Goal: Navigation & Orientation: Find specific page/section

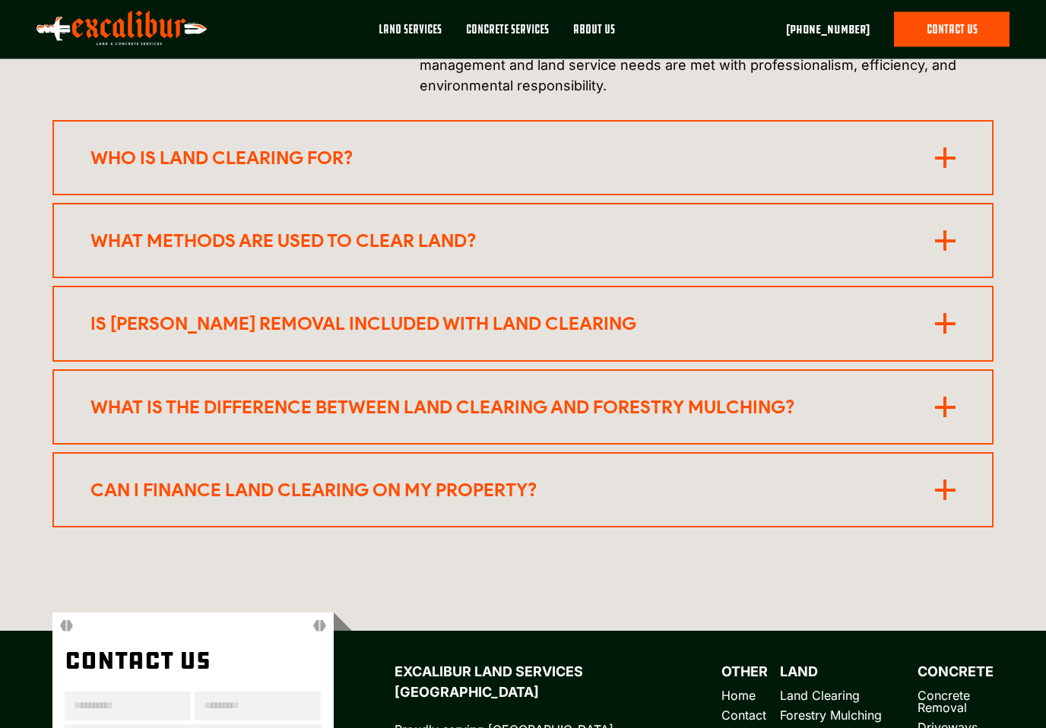
scroll to position [7461, 0]
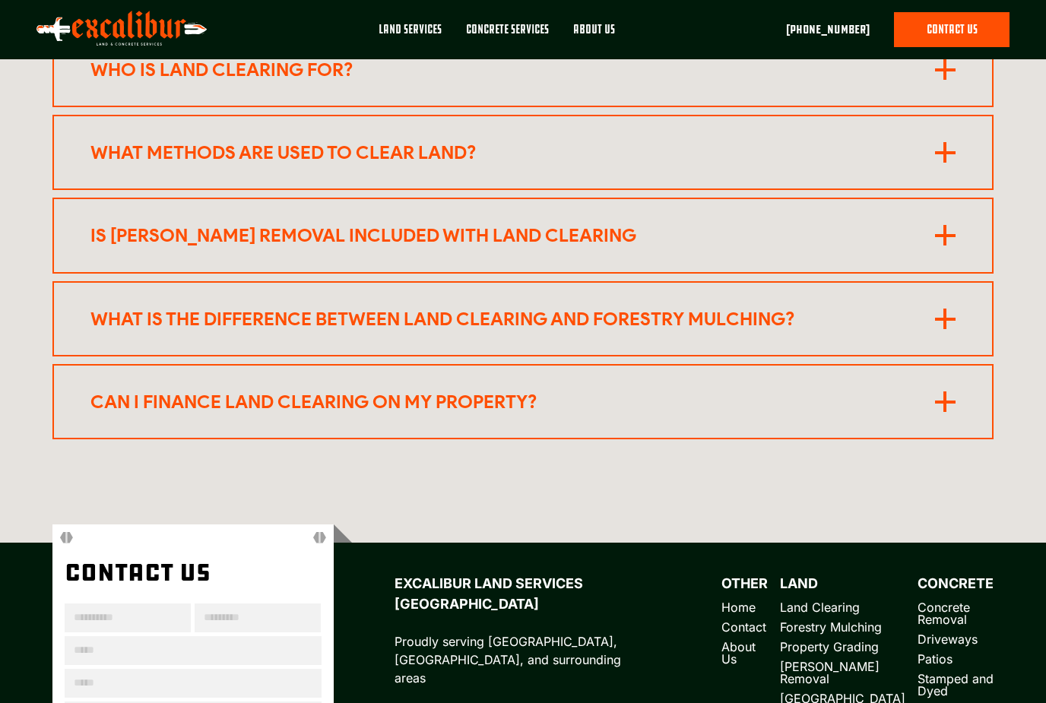
scroll to position [7484, 0]
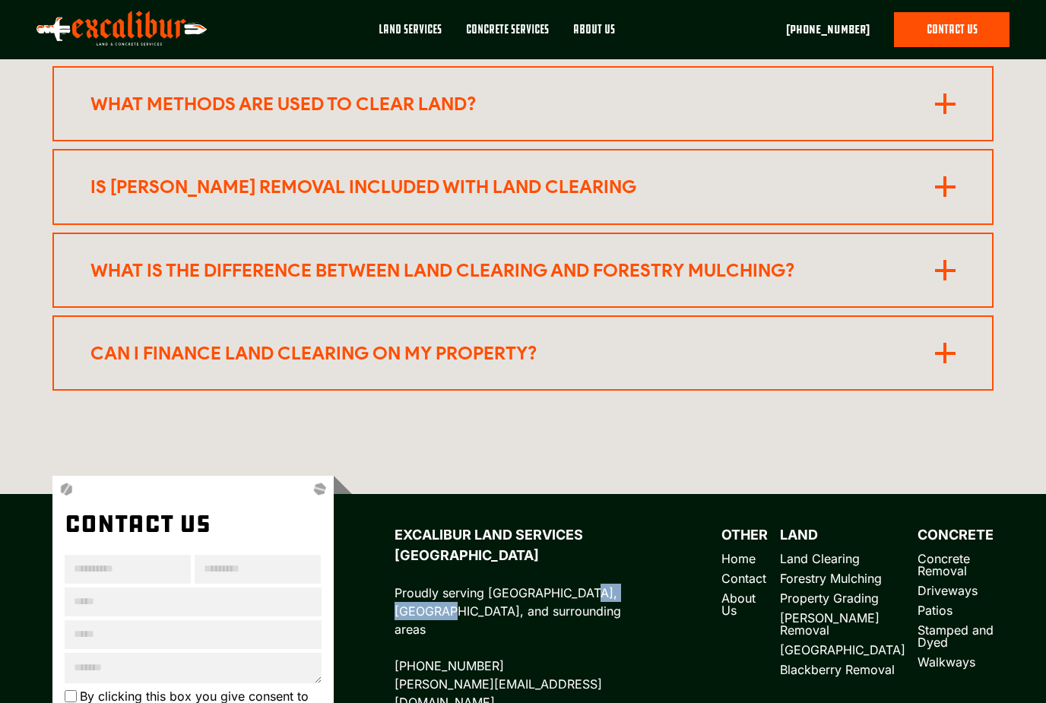
drag, startPoint x: 575, startPoint y: 448, endPoint x: 651, endPoint y: 444, distance: 75.4
click at [651, 524] on div "Excalibur Land Services Northwest Proudly serving [GEOGRAPHIC_DATA], [GEOGRAPHI…" at bounding box center [694, 617] width 600 height 187
click at [631, 524] on p "Excalibur Land Services Northwest Proudly serving [GEOGRAPHIC_DATA], [GEOGRAPHI…" at bounding box center [512, 617] width 236 height 187
drag, startPoint x: 646, startPoint y: 450, endPoint x: 575, endPoint y: 451, distance: 71.5
click at [575, 524] on p "Excalibur Land Services Northwest Proudly serving [GEOGRAPHIC_DATA], [GEOGRAPHI…" at bounding box center [512, 617] width 236 height 187
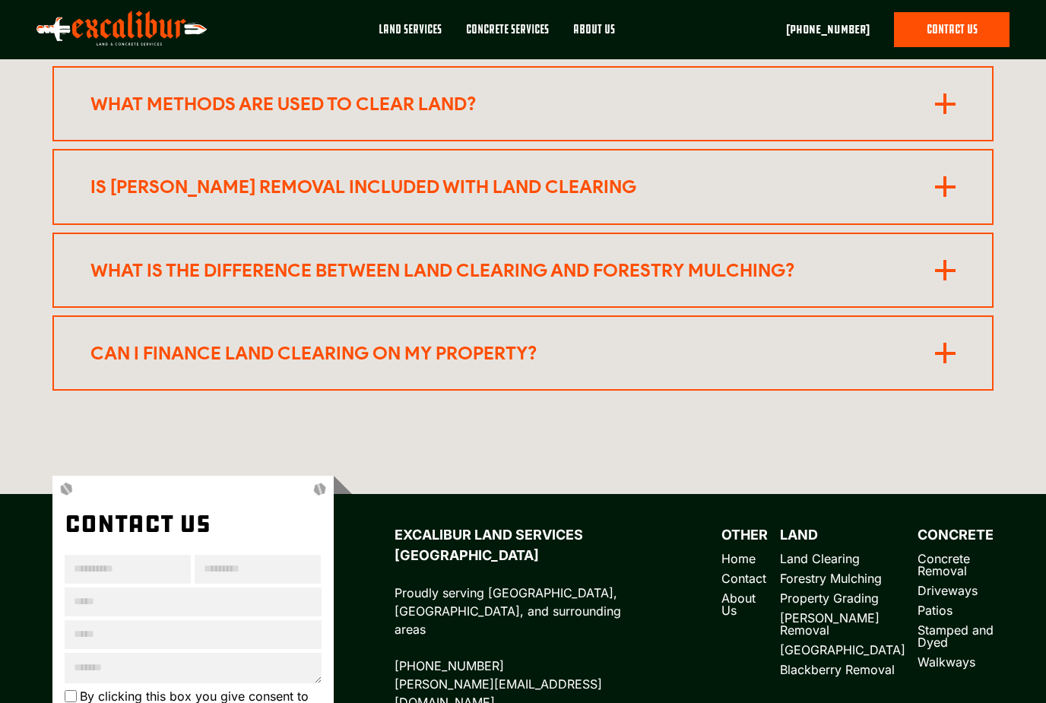
click at [548, 524] on p "Excalibur Land Services Northwest Proudly serving [GEOGRAPHIC_DATA], [GEOGRAPHI…" at bounding box center [512, 617] width 236 height 187
drag, startPoint x: 531, startPoint y: 446, endPoint x: 664, endPoint y: 439, distance: 133.9
click at [665, 524] on div "Excalibur Land Services Northwest Proudly serving [GEOGRAPHIC_DATA], [GEOGRAPHI…" at bounding box center [694, 617] width 600 height 187
click at [683, 524] on div "Excalibur Land Services Northwest Proudly serving [GEOGRAPHIC_DATA], [GEOGRAPHI…" at bounding box center [694, 617] width 600 height 187
drag, startPoint x: 654, startPoint y: 450, endPoint x: 530, endPoint y: 453, distance: 123.9
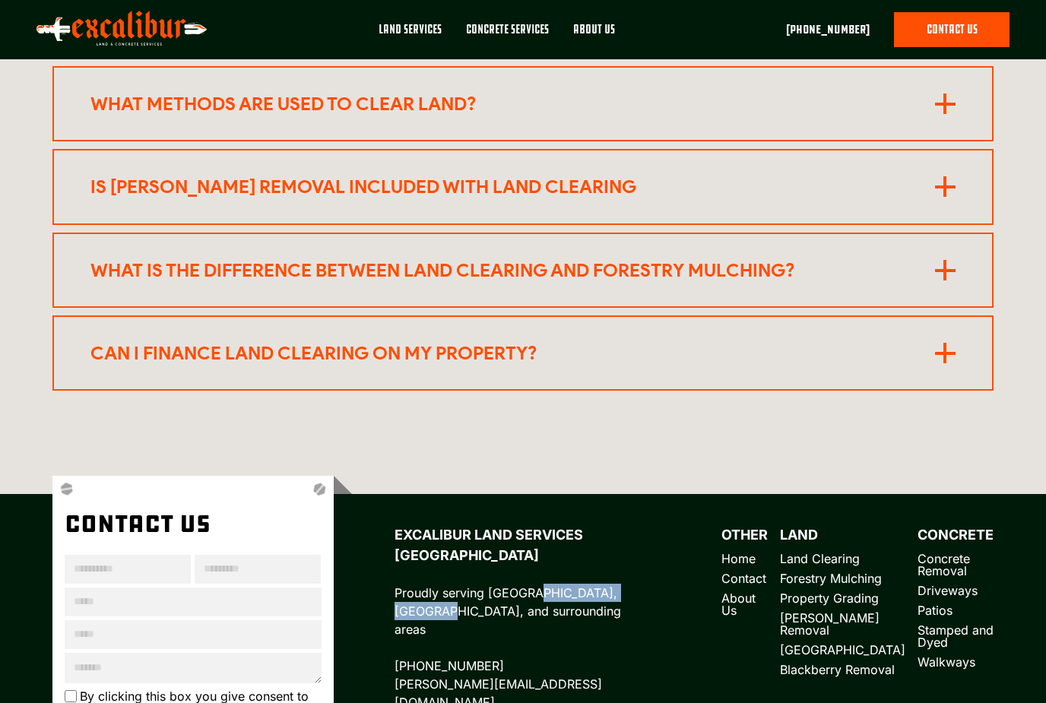
click at [530, 524] on div "Excalibur Land Services Northwest Proudly serving [GEOGRAPHIC_DATA], [GEOGRAPHI…" at bounding box center [694, 617] width 600 height 187
click at [571, 551] on div "Excalibur Land Services Northwest Proudly serving [GEOGRAPHIC_DATA], [GEOGRAPHI…" at bounding box center [512, 617] width 236 height 187
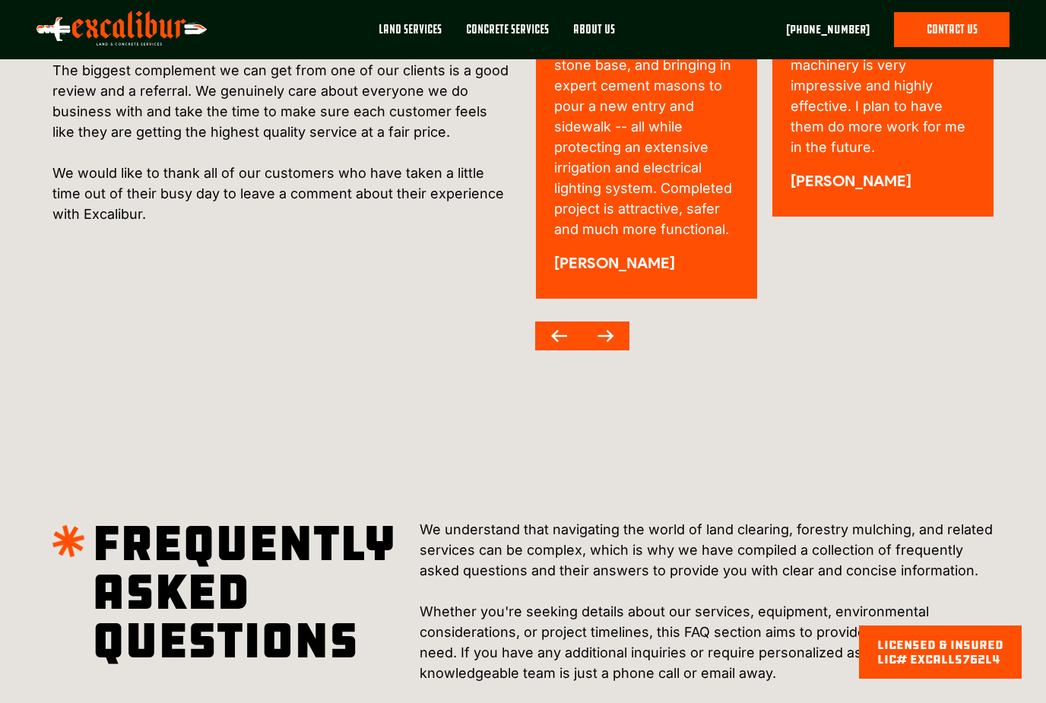
scroll to position [7436, 0]
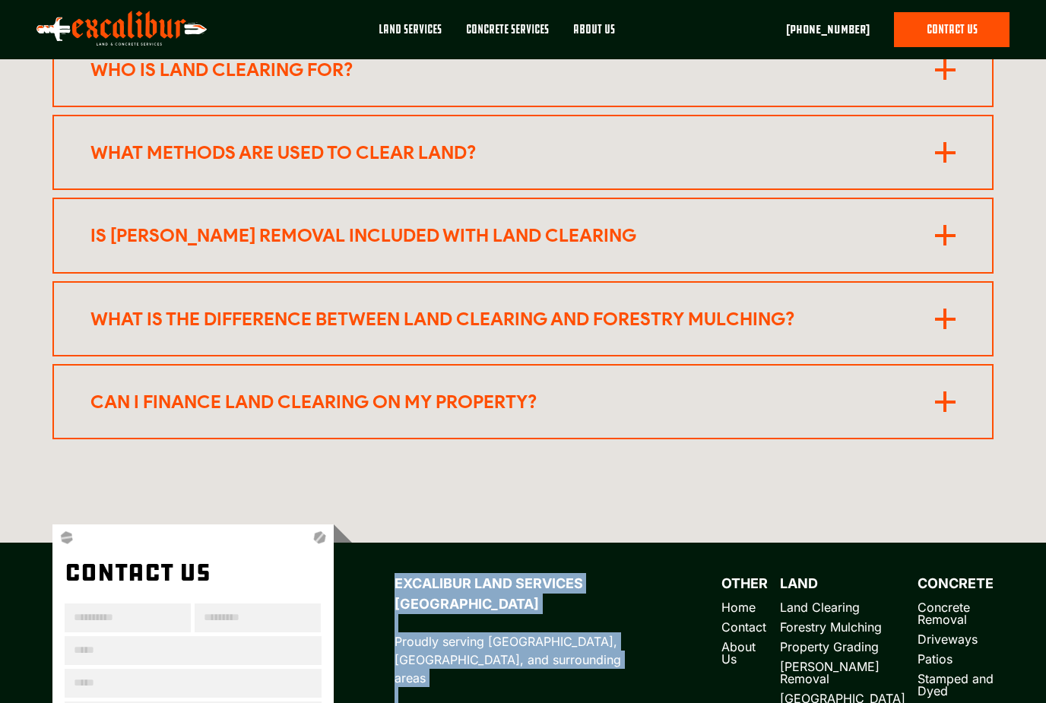
drag, startPoint x: 396, startPoint y: 432, endPoint x: 584, endPoint y: 617, distance: 263.9
click at [584, 617] on div "Excalibur Land Services Northwest Proudly serving [GEOGRAPHIC_DATA], [GEOGRAPHI…" at bounding box center [512, 666] width 236 height 187
drag, startPoint x: 595, startPoint y: 578, endPoint x: 365, endPoint y: 428, distance: 275.1
click at [365, 524] on div "Excalibur Land Services Northwest Proudly serving [GEOGRAPHIC_DATA], [GEOGRAPHI…" at bounding box center [664, 711] width 660 height 374
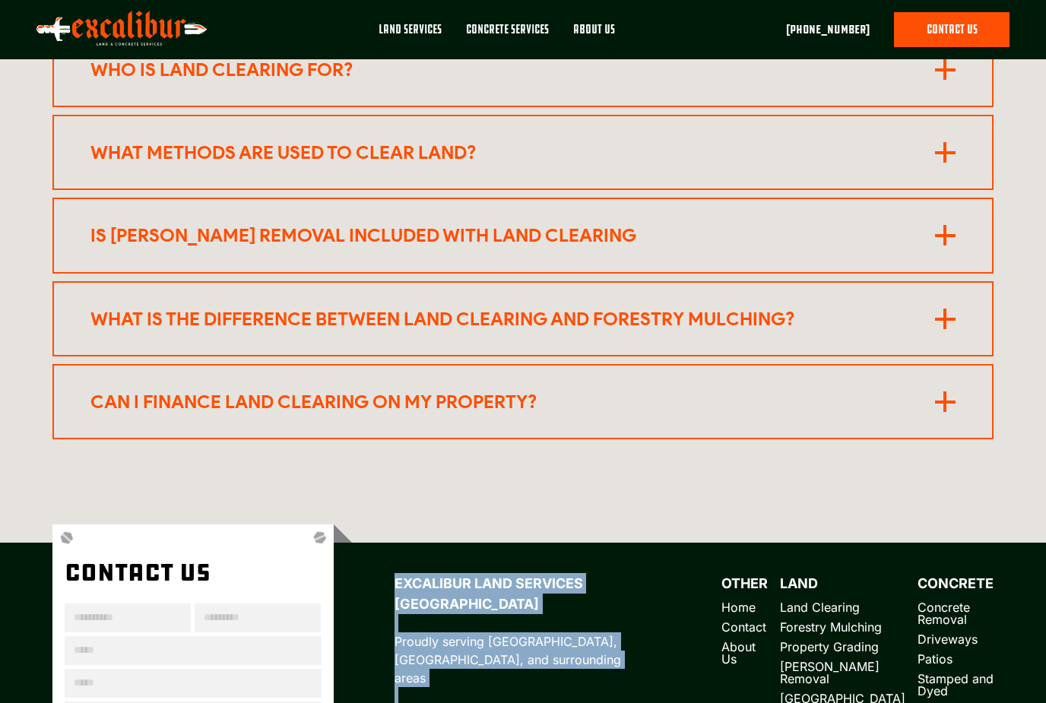
click at [508, 600] on div "Excalibur Land Services Northwest Proudly serving [GEOGRAPHIC_DATA], [GEOGRAPHI…" at bounding box center [512, 666] width 236 height 187
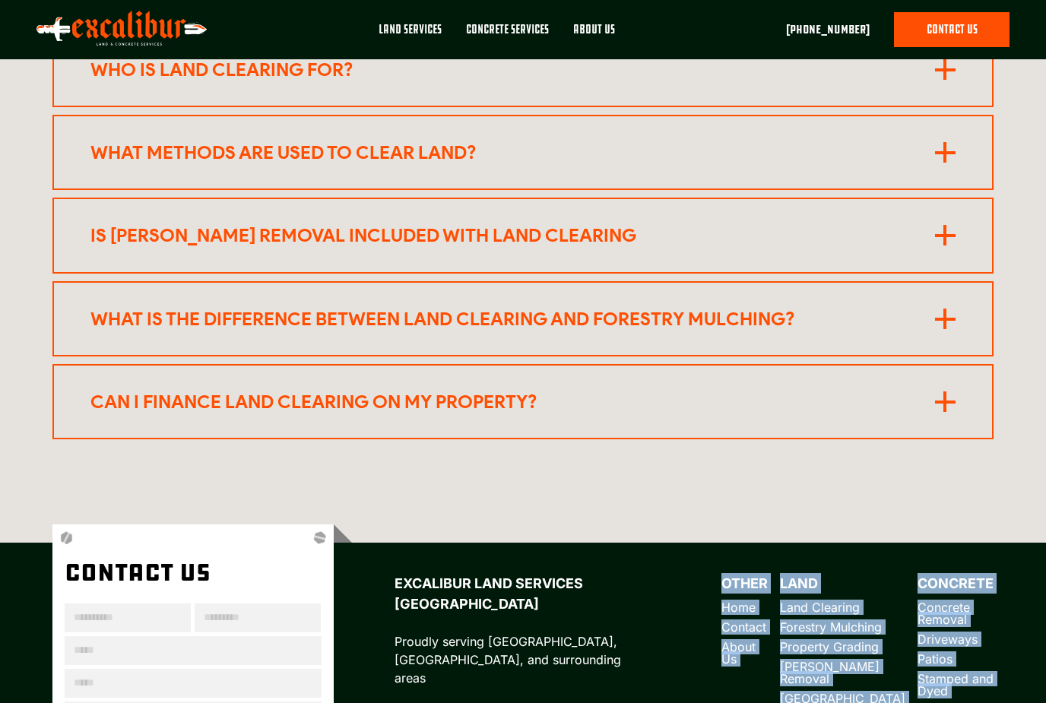
drag, startPoint x: 613, startPoint y: 730, endPoint x: 673, endPoint y: 616, distance: 128.2
click at [673, 616] on div "Excalibur Land Services Northwest Proudly serving [GEOGRAPHIC_DATA], [GEOGRAPHI…" at bounding box center [694, 666] width 600 height 187
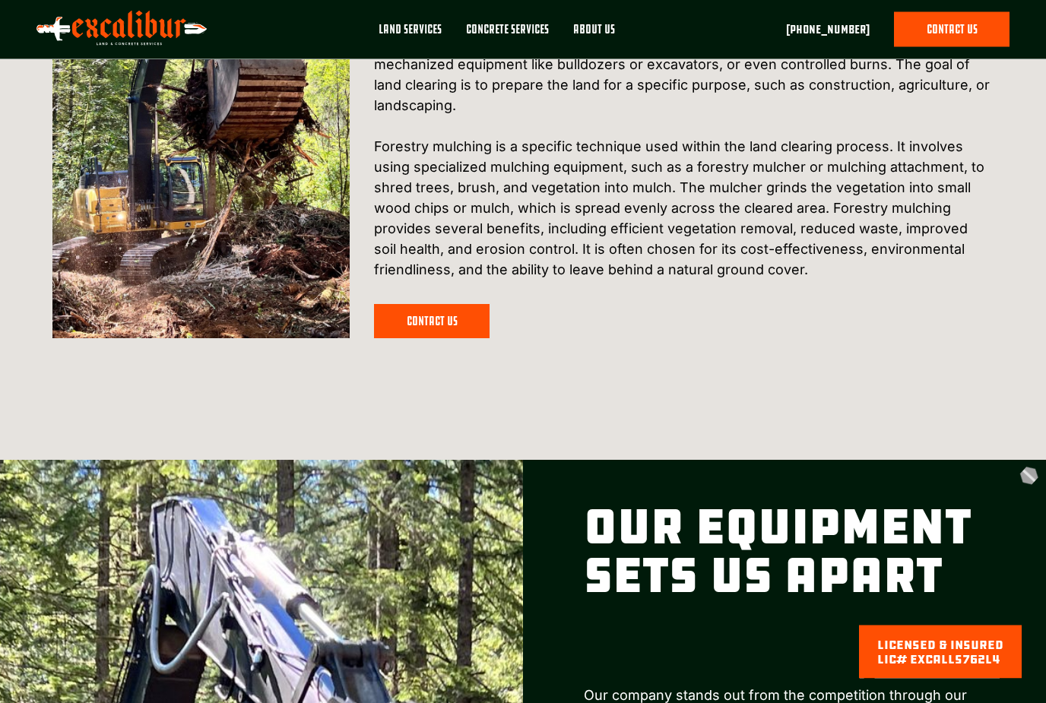
scroll to position [4541, 0]
